Goal: Information Seeking & Learning: Get advice/opinions

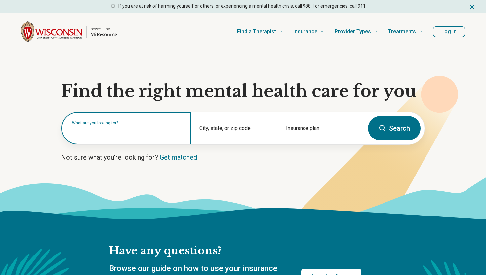
click at [138, 133] on input "text" at bounding box center [127, 132] width 111 height 8
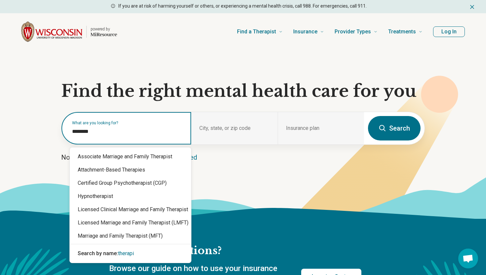
type input "*********"
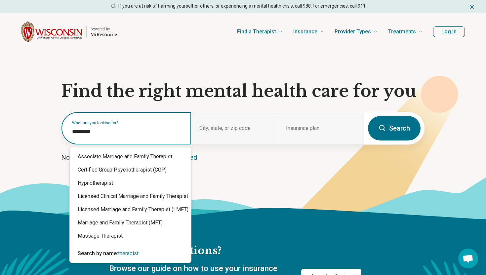
drag, startPoint x: 110, startPoint y: 129, endPoint x: 56, endPoint y: 129, distance: 54.2
click at [56, 129] on section "Find the right mental health care for you What are you looking for? City, state…" at bounding box center [243, 134] width 486 height 169
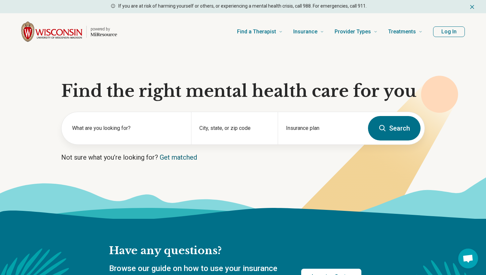
click at [181, 159] on link "Get matched" at bounding box center [178, 157] width 37 height 8
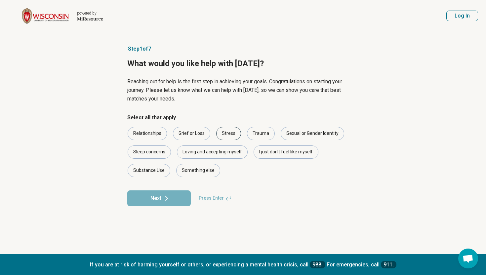
click at [236, 132] on div "Stress" at bounding box center [228, 133] width 25 height 13
click at [274, 149] on div "I just don't feel like myself" at bounding box center [285, 151] width 65 height 13
click at [205, 171] on div "Something else" at bounding box center [198, 170] width 44 height 13
click at [174, 200] on button "Next" at bounding box center [158, 198] width 63 height 16
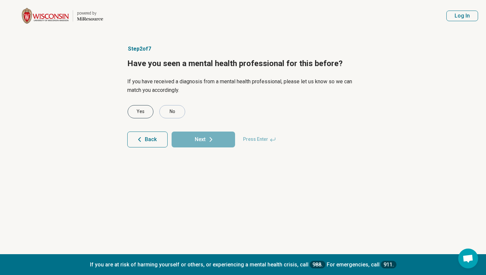
click at [144, 111] on div "Yes" at bounding box center [141, 111] width 26 height 13
click at [195, 136] on button "Next" at bounding box center [202, 139] width 63 height 16
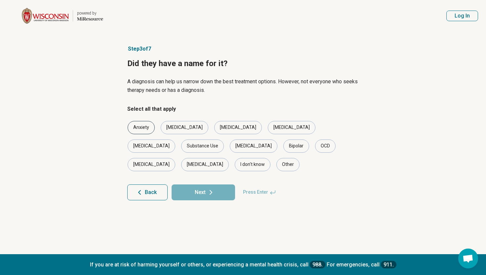
click at [144, 127] on div "Anxiety" at bounding box center [141, 127] width 27 height 13
click at [169, 128] on div "[MEDICAL_DATA]" at bounding box center [185, 127] width 48 height 13
click at [216, 184] on button "Next" at bounding box center [202, 192] width 63 height 16
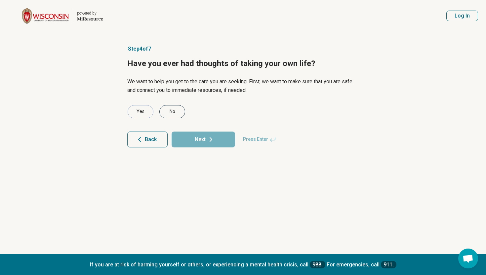
click at [177, 113] on div "No" at bounding box center [172, 111] width 26 height 13
click at [192, 140] on button "Next" at bounding box center [202, 139] width 63 height 16
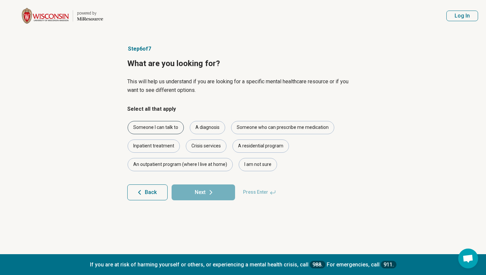
click at [157, 127] on div "Someone I can talk to" at bounding box center [156, 127] width 56 height 13
click at [203, 193] on button "Next" at bounding box center [202, 192] width 63 height 16
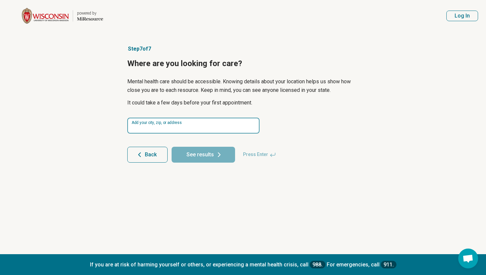
click at [148, 126] on input at bounding box center [193, 126] width 132 height 16
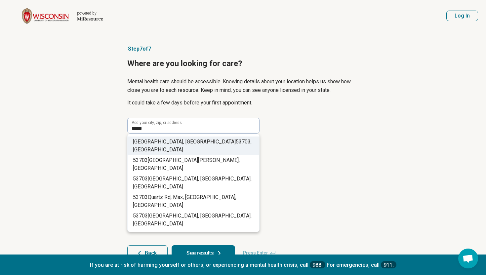
click at [236, 143] on span "53703" at bounding box center [243, 141] width 15 height 6
type input "**********"
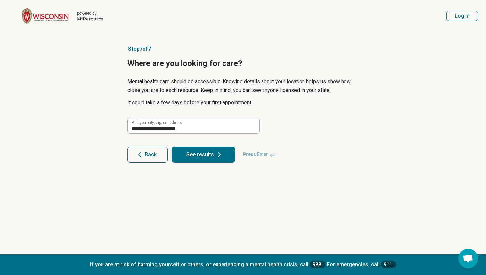
click at [195, 158] on button "See results" at bounding box center [202, 155] width 63 height 16
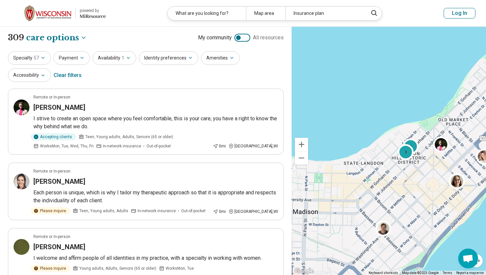
drag, startPoint x: 356, startPoint y: 182, endPoint x: 418, endPoint y: 177, distance: 62.4
click at [418, 177] on div "4 3" at bounding box center [388, 151] width 194 height 248
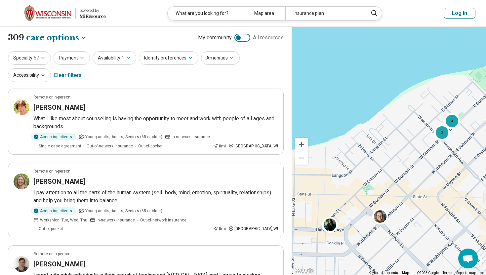
drag, startPoint x: 401, startPoint y: 154, endPoint x: 432, endPoint y: 175, distance: 37.4
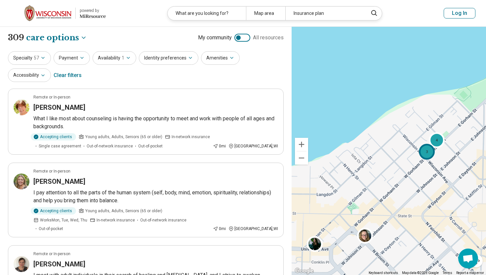
click at [430, 154] on div "3" at bounding box center [427, 152] width 16 height 16
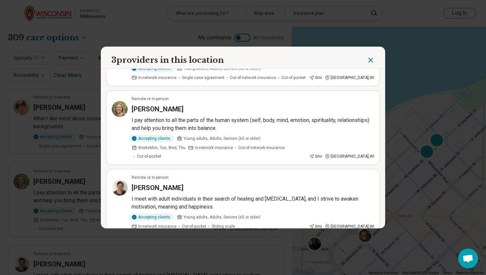
scroll to position [57, 0]
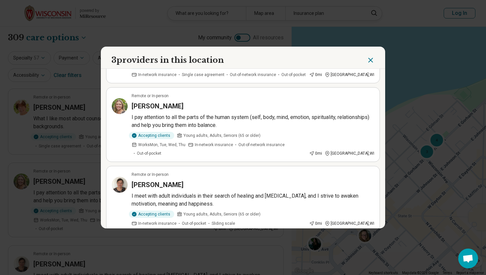
click at [372, 59] on icon "Close" at bounding box center [370, 60] width 8 height 8
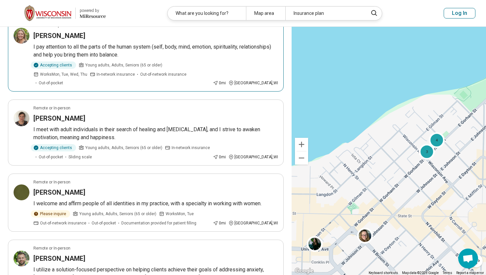
scroll to position [222, 0]
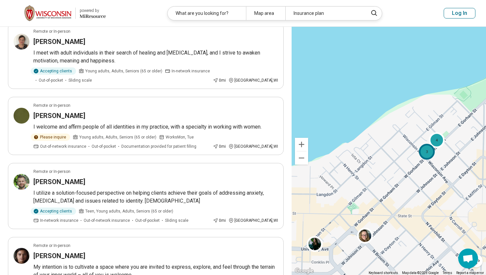
click at [424, 151] on div "3" at bounding box center [427, 152] width 16 height 16
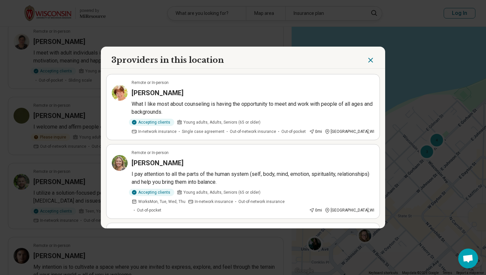
click at [372, 60] on icon "Close" at bounding box center [370, 60] width 8 height 8
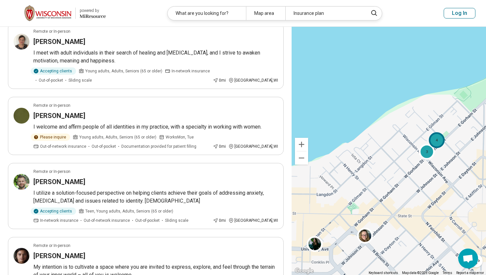
click at [440, 143] on div "4" at bounding box center [437, 140] width 16 height 16
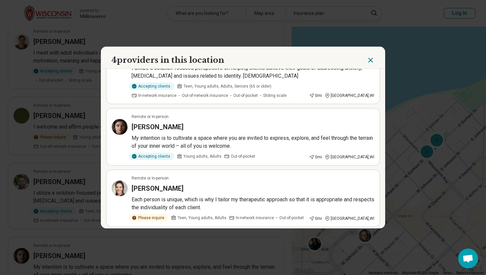
scroll to position [0, 0]
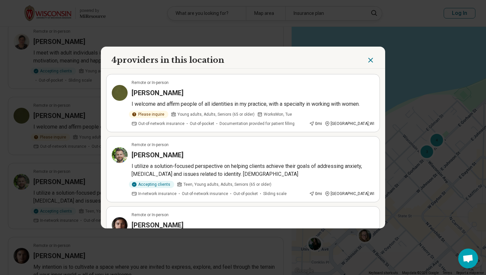
click at [372, 61] on icon "Close" at bounding box center [370, 60] width 8 height 8
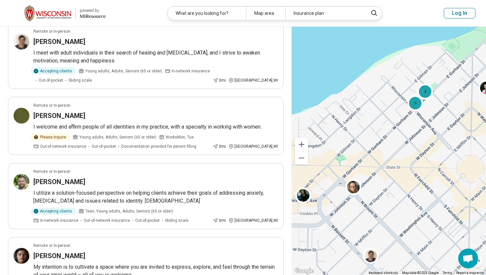
drag, startPoint x: 376, startPoint y: 148, endPoint x: 363, endPoint y: 96, distance: 54.1
click at [363, 96] on div "3 4" at bounding box center [388, 151] width 194 height 248
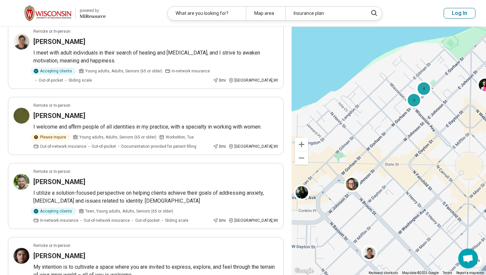
scroll to position [206, 0]
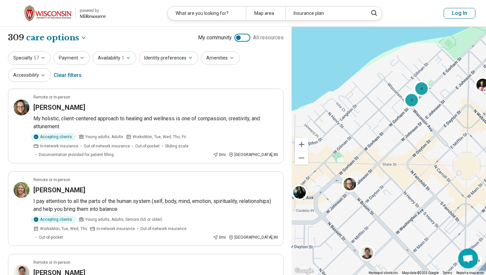
drag, startPoint x: 387, startPoint y: 155, endPoint x: 325, endPoint y: 157, distance: 61.5
click at [325, 157] on div "3 4" at bounding box center [388, 151] width 194 height 248
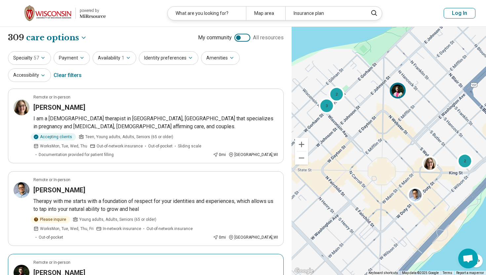
click at [399, 94] on img at bounding box center [398, 91] width 16 height 16
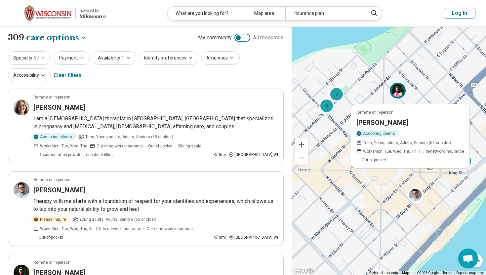
click at [369, 185] on div "Remote or In-person [PERSON_NAME] Accepting clients Teen, Young adults, Adults,…" at bounding box center [388, 151] width 194 height 248
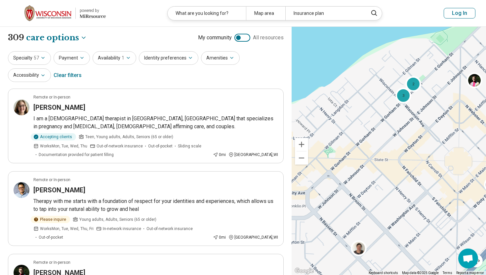
drag, startPoint x: 369, startPoint y: 185, endPoint x: 453, endPoint y: 171, distance: 84.5
click at [453, 172] on div "3 2 2" at bounding box center [388, 151] width 194 height 248
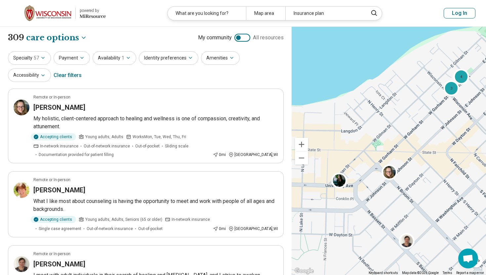
drag, startPoint x: 395, startPoint y: 201, endPoint x: 436, endPoint y: 198, distance: 41.7
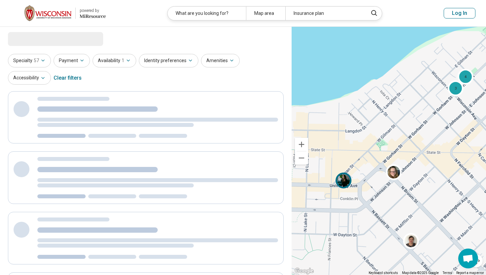
select select "***"
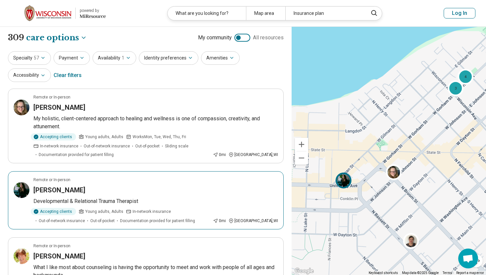
click at [348, 186] on img at bounding box center [343, 180] width 16 height 16
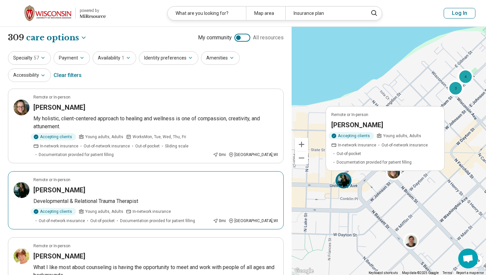
click at [353, 148] on span "In-network insurance" at bounding box center [357, 145] width 38 height 6
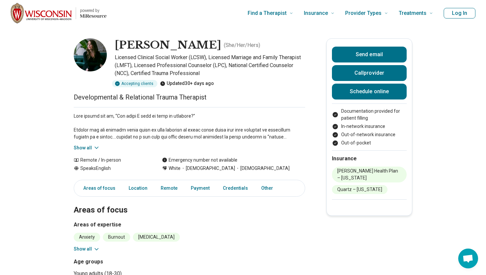
click at [90, 145] on button "Show all" at bounding box center [87, 147] width 26 height 7
